Goal: Ask a question

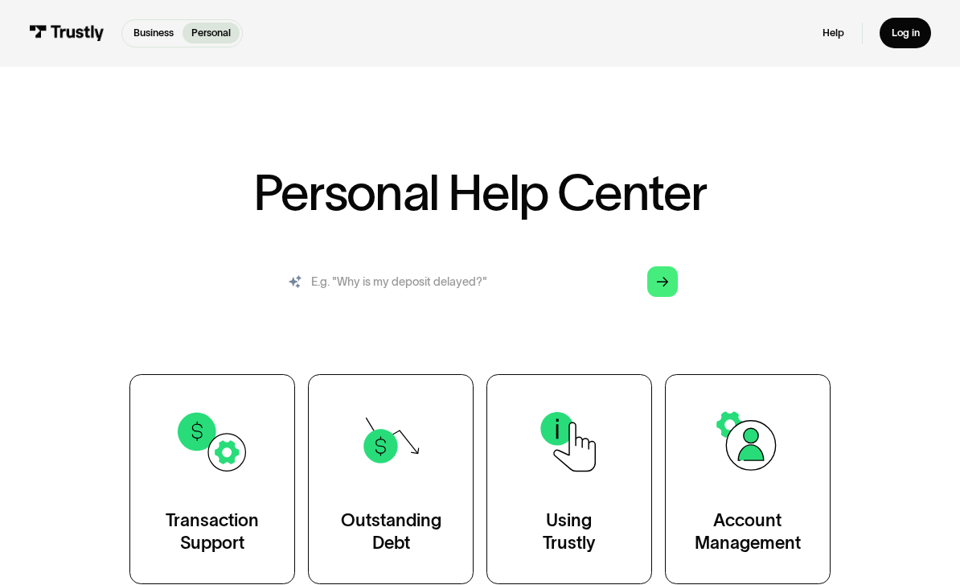
click at [534, 289] on input "search" at bounding box center [480, 281] width 420 height 47
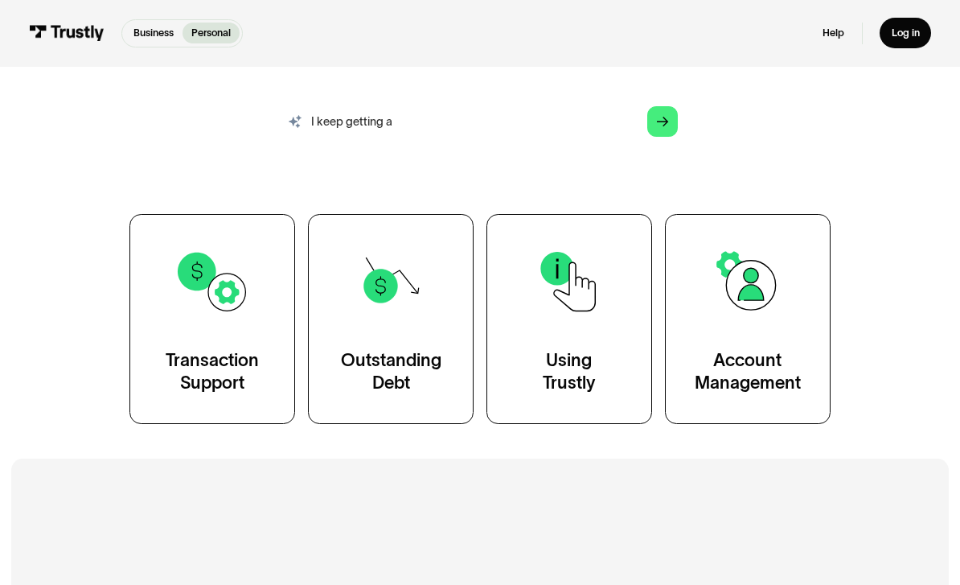
scroll to position [161, 0]
click at [507, 128] on input "I keep getting a" at bounding box center [480, 120] width 420 height 47
type input "I keep getting a match the requested format error"
click at [667, 121] on polygon "Search" at bounding box center [662, 121] width 11 height 10
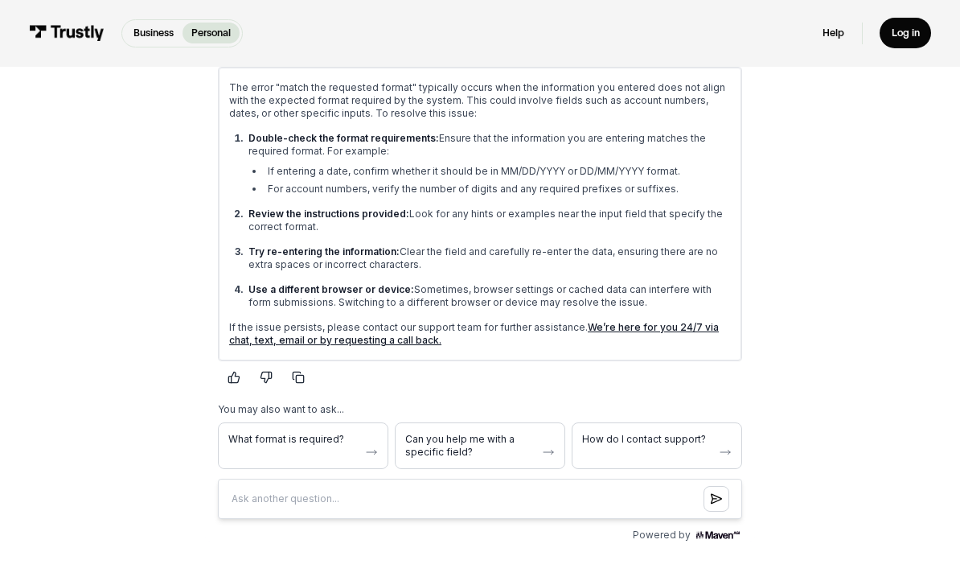
scroll to position [248, 0]
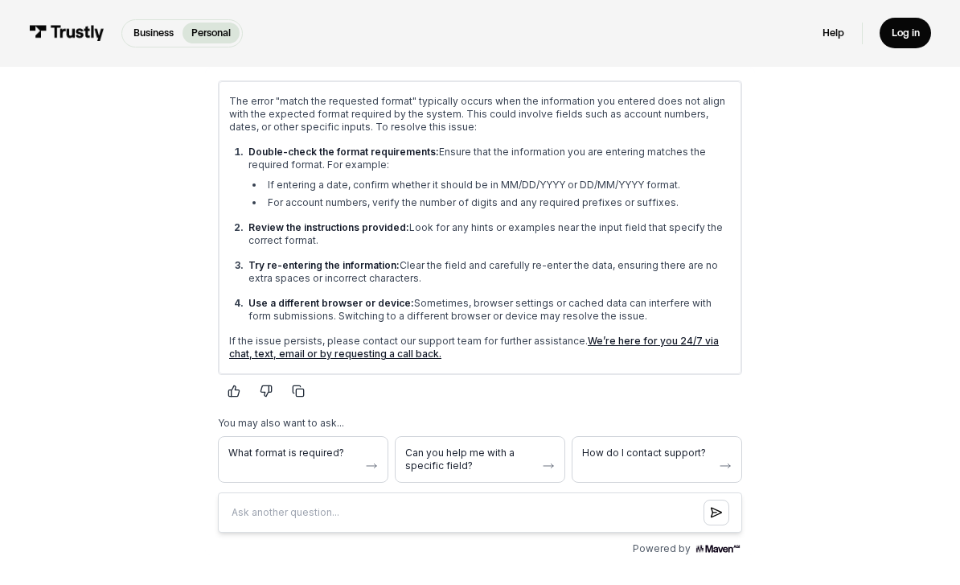
click at [291, 449] on span "What format is required?" at bounding box center [293, 452] width 130 height 13
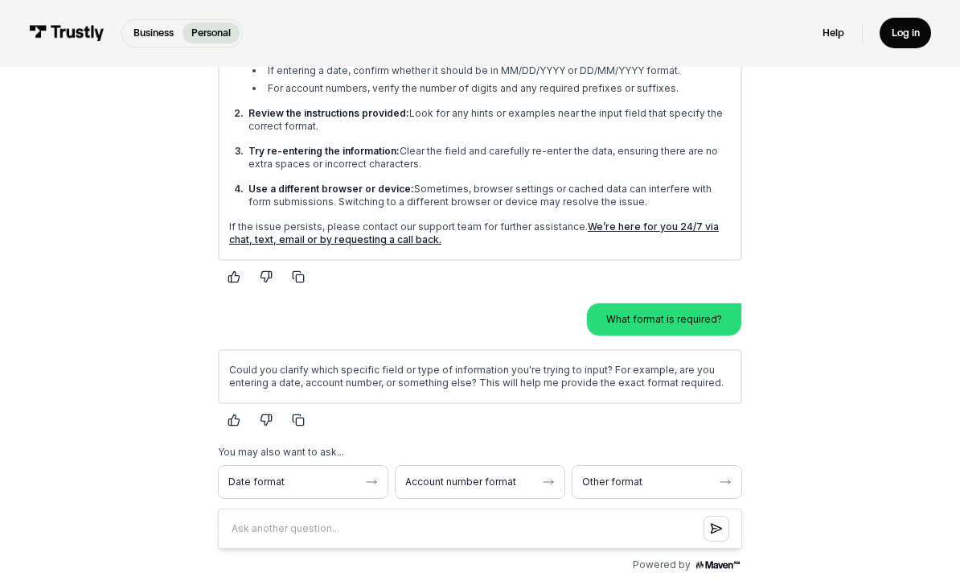
scroll to position [363, 0]
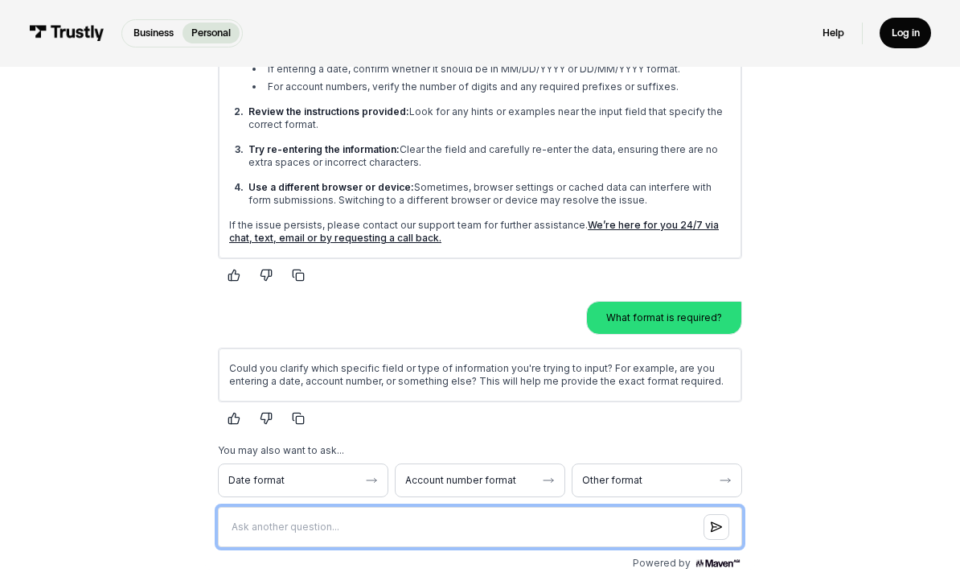
click at [362, 535] on input "Question box" at bounding box center [480, 527] width 524 height 40
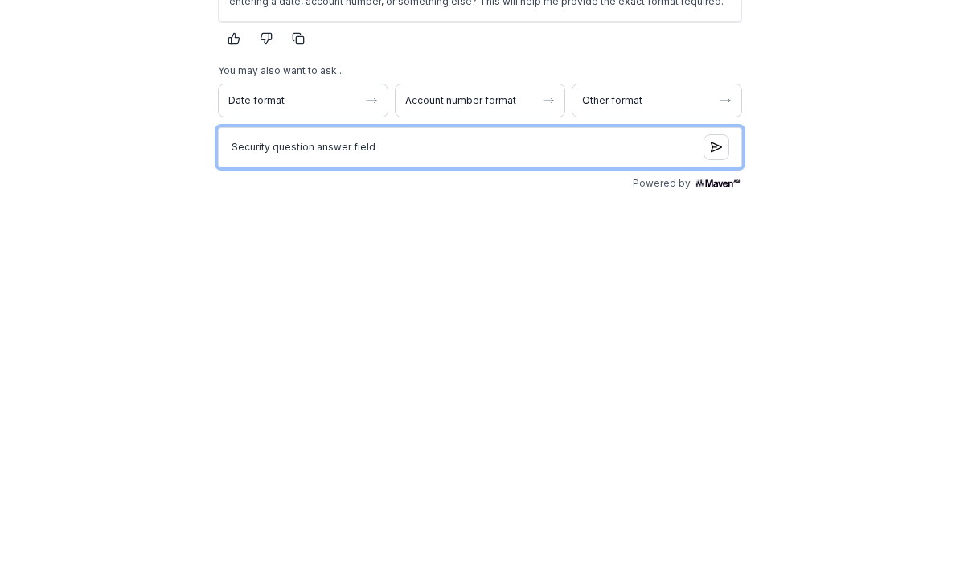
type input "Security question answer field"
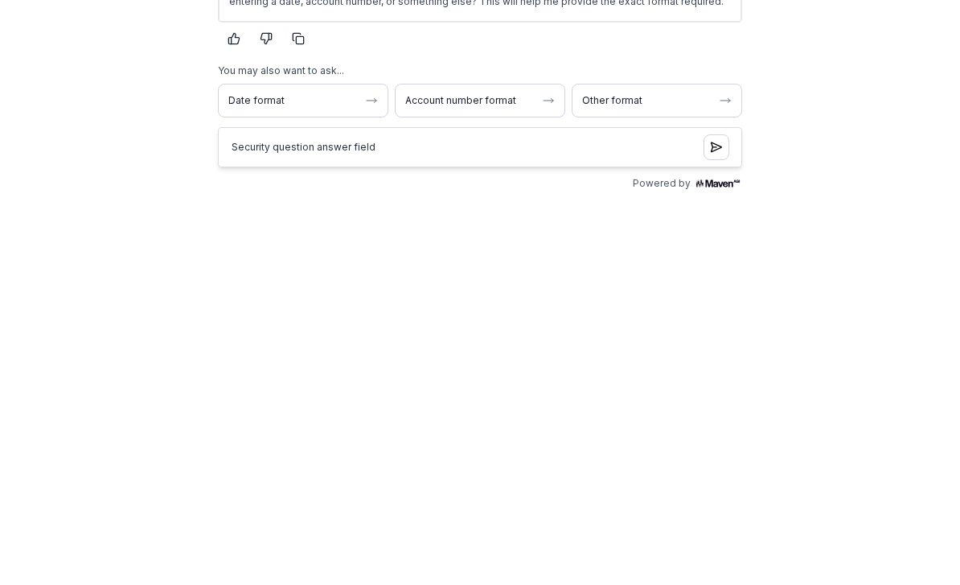
click at [714, 154] on icon "Submit question" at bounding box center [716, 148] width 11 height 13
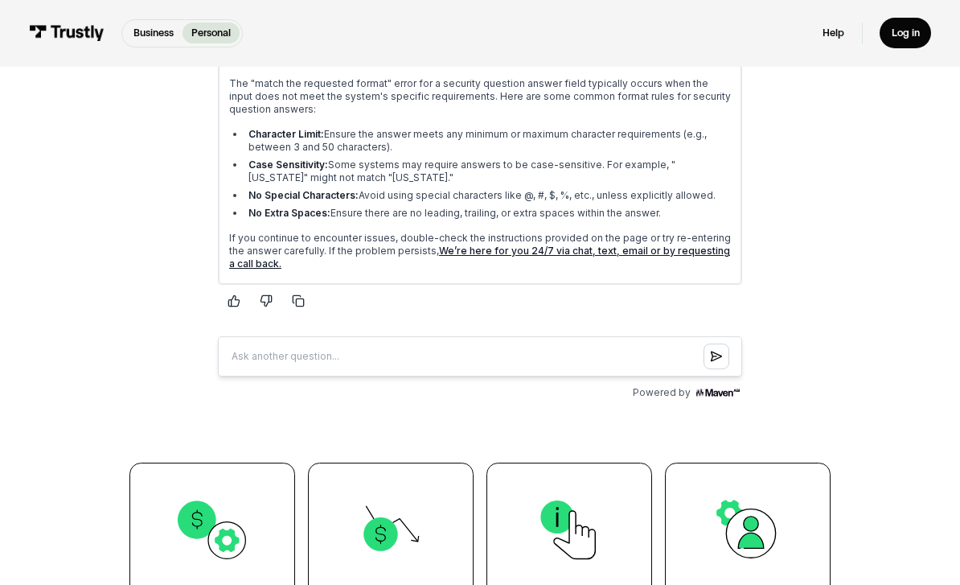
scroll to position [796, 0]
